Goal: Information Seeking & Learning: Understand process/instructions

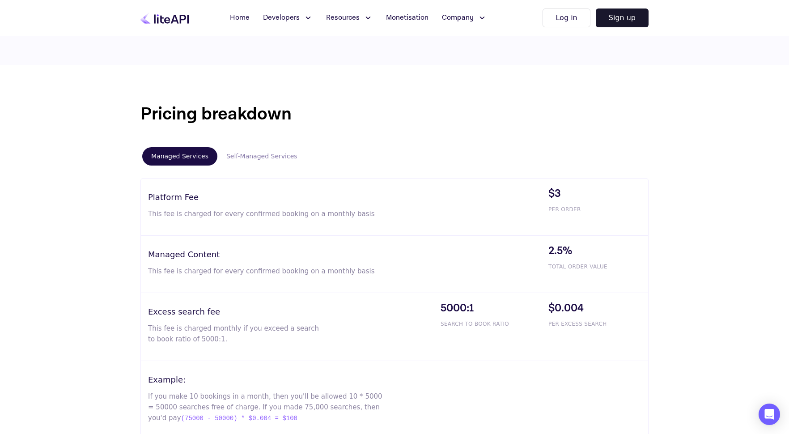
scroll to position [483, 0]
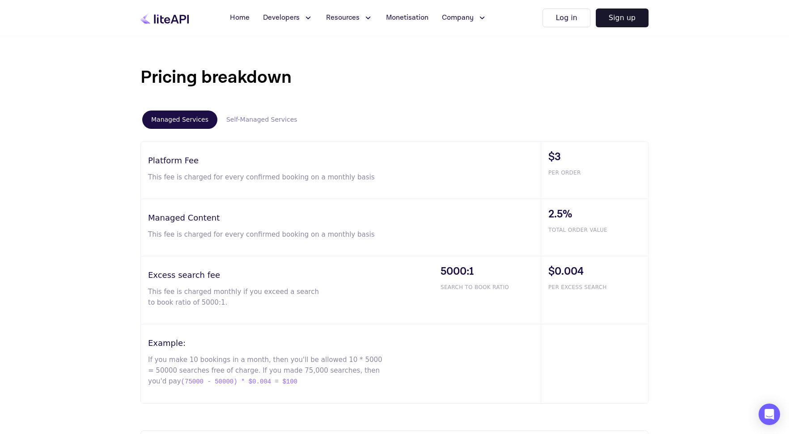
click at [257, 124] on button "Self-Managed Services" at bounding box center [262, 120] width 89 height 18
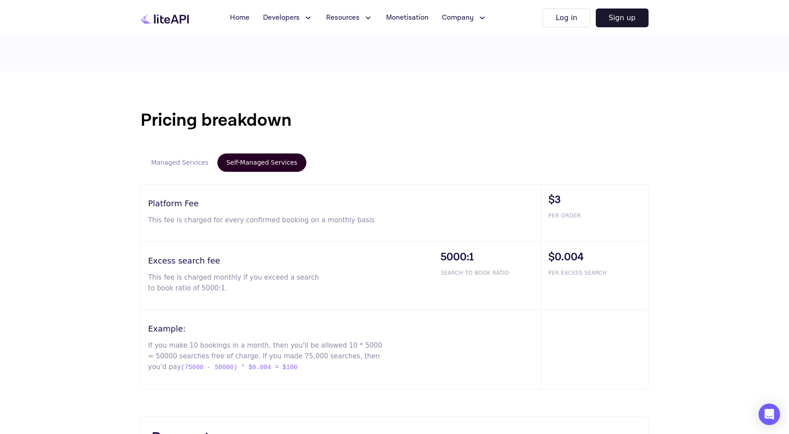
scroll to position [439, 0]
click at [185, 168] on button "Managed Services" at bounding box center [179, 163] width 75 height 18
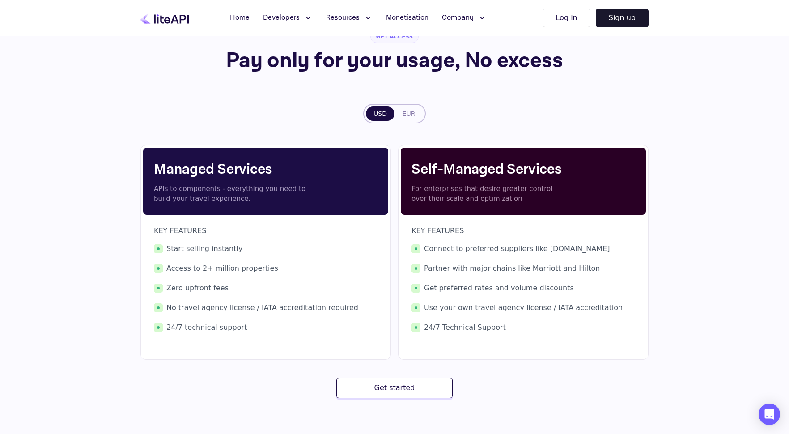
scroll to position [0, 0]
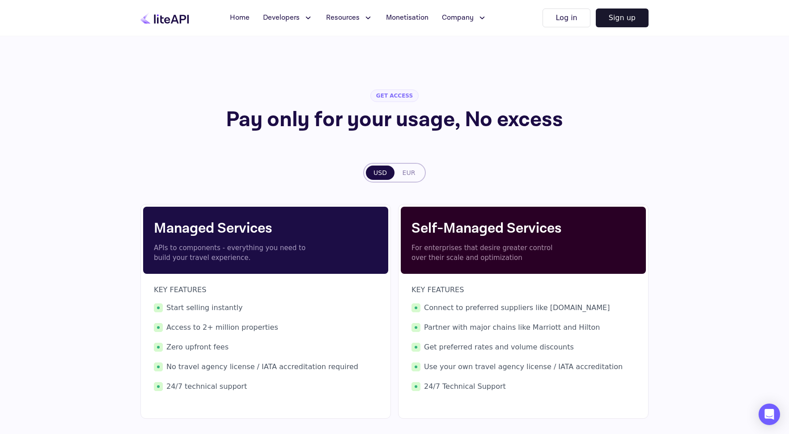
click at [277, 14] on span "Developers" at bounding box center [281, 18] width 37 height 11
click at [323, 49] on link "Documentation" at bounding box center [308, 53] width 90 height 25
click at [595, 66] on div "GET ACCESS Pay only for your usage, No excess USD EUR Managed Services APIs to …" at bounding box center [395, 273] width 508 height 475
click at [412, 172] on button "EUR" at bounding box center [409, 173] width 29 height 14
click at [387, 170] on button "USD" at bounding box center [380, 173] width 29 height 14
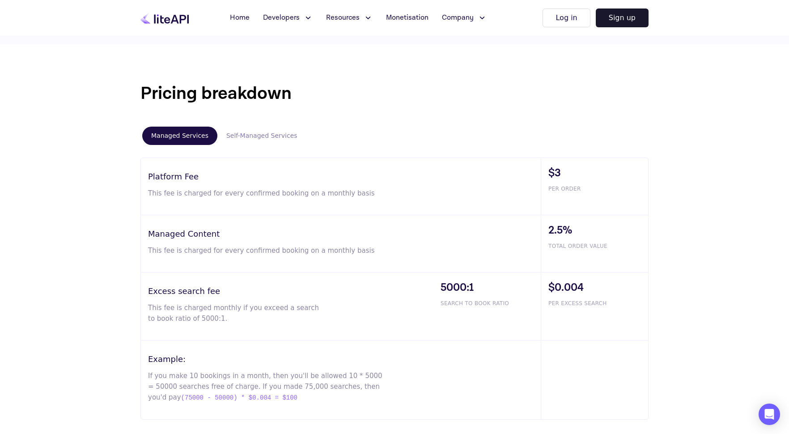
scroll to position [443, 0]
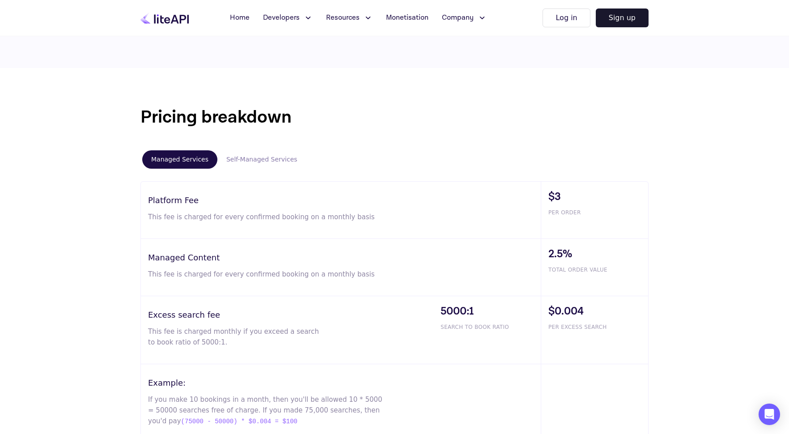
click at [242, 158] on button "Self-Managed Services" at bounding box center [262, 159] width 89 height 18
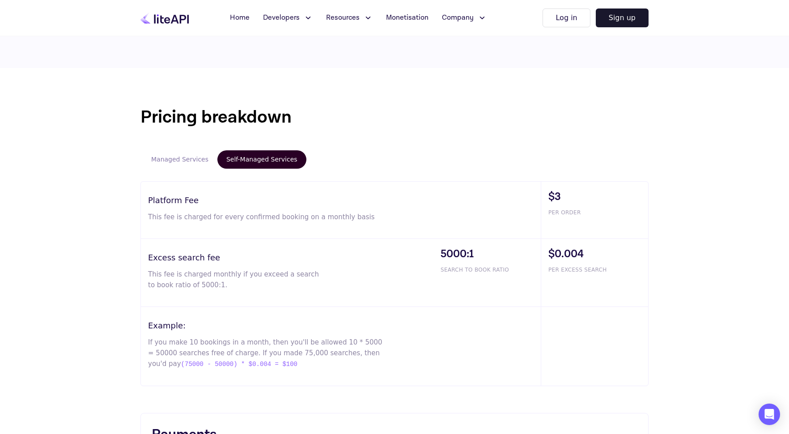
click at [178, 159] on button "Managed Services" at bounding box center [179, 159] width 75 height 18
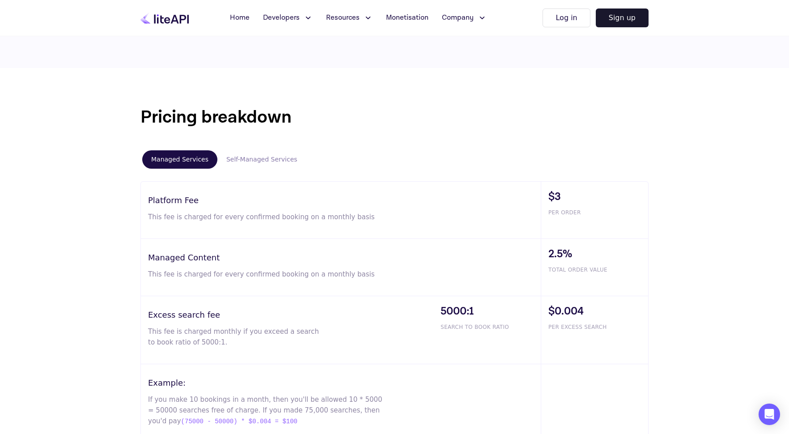
scroll to position [628, 0]
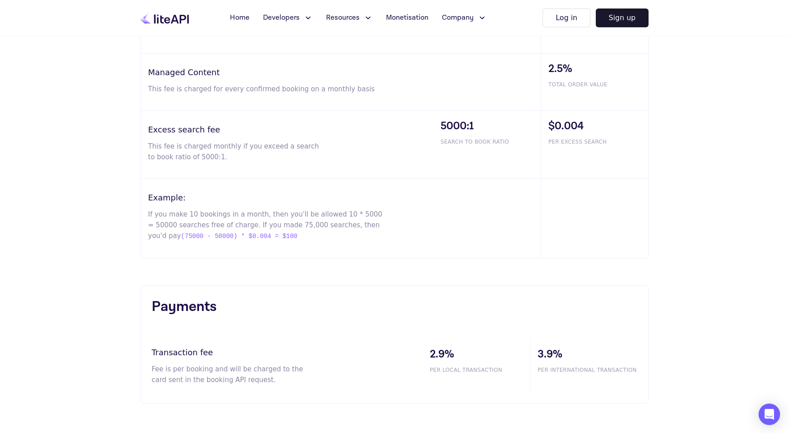
click at [238, 235] on span "(75000 - 50000) * $0.004 = $100" at bounding box center [239, 236] width 116 height 11
click at [290, 238] on p "If you make 10 bookings in a month, then you'll be allowed 10 * 5000 = 50000 se…" at bounding box center [266, 225] width 236 height 33
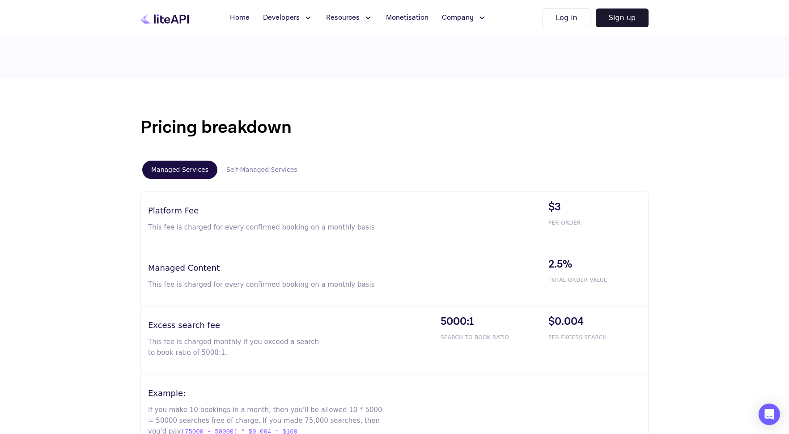
scroll to position [410, 0]
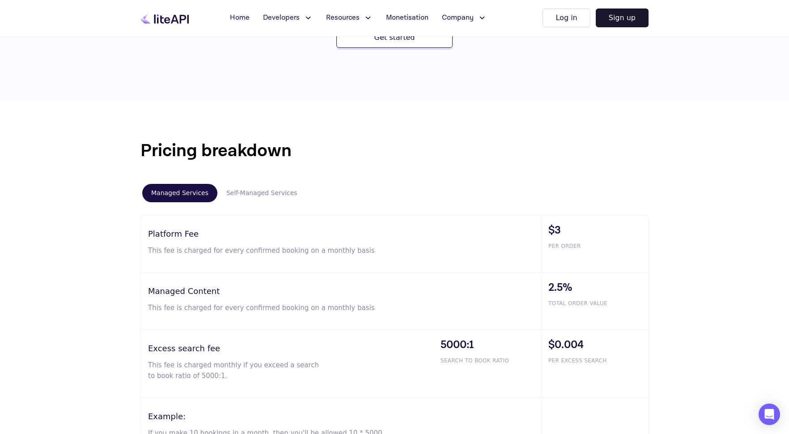
click at [266, 194] on button "Self-Managed Services" at bounding box center [262, 193] width 89 height 18
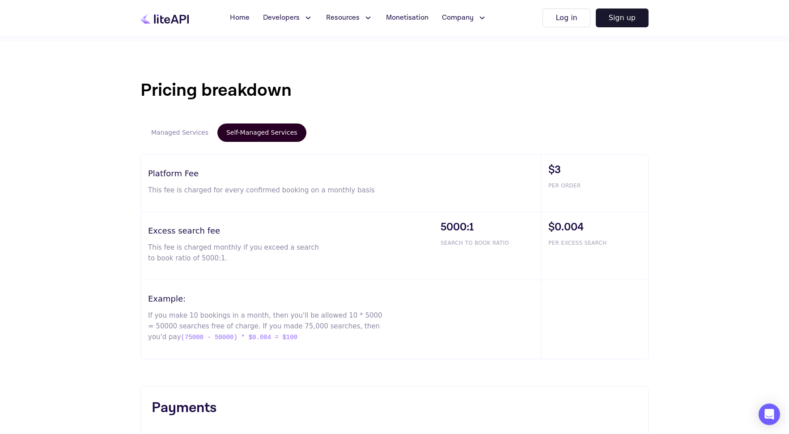
scroll to position [437, 0]
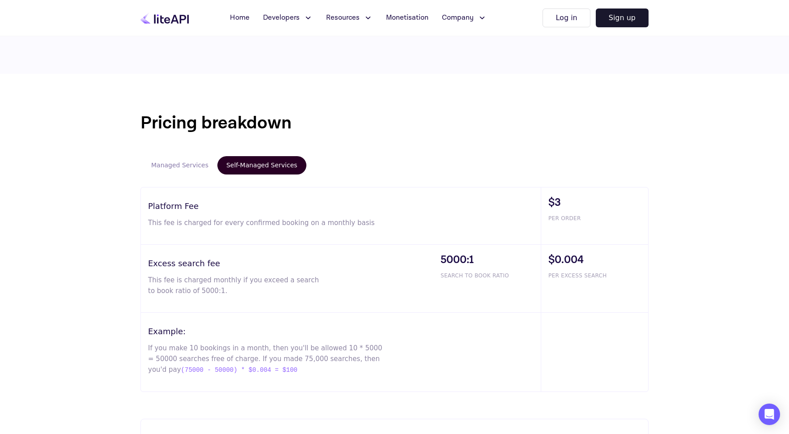
click at [195, 166] on button "Managed Services" at bounding box center [179, 165] width 75 height 18
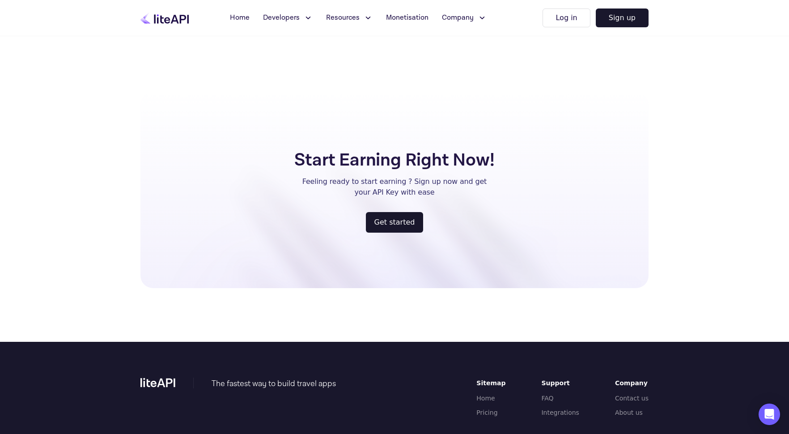
scroll to position [1030, 0]
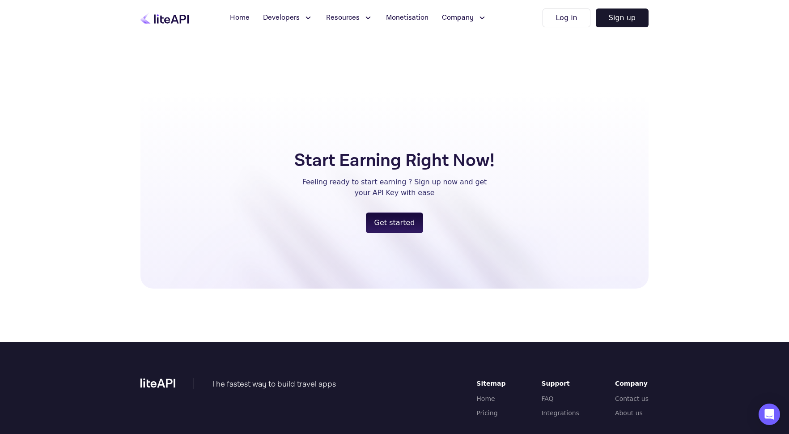
click at [399, 224] on button "Get started" at bounding box center [395, 223] width 58 height 21
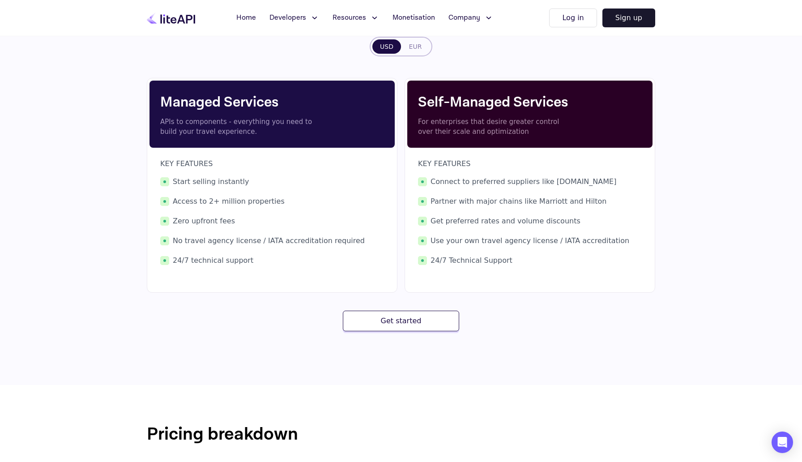
scroll to position [125, 0]
